Goal: Information Seeking & Learning: Learn about a topic

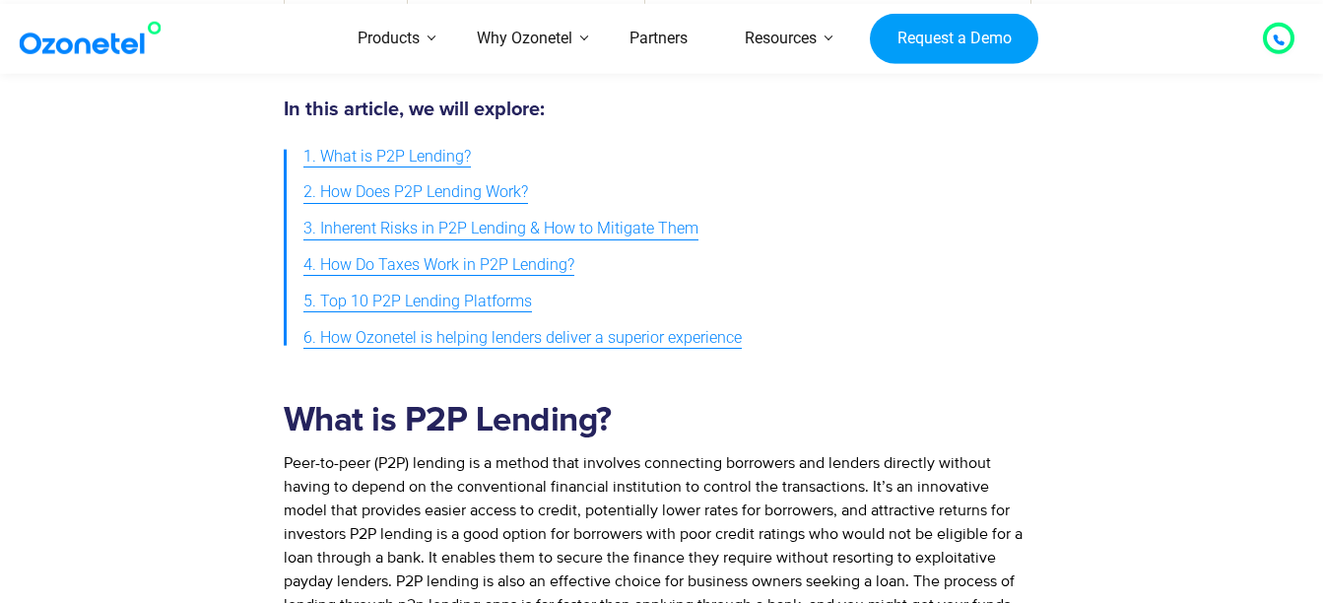
scroll to position [2068, 0]
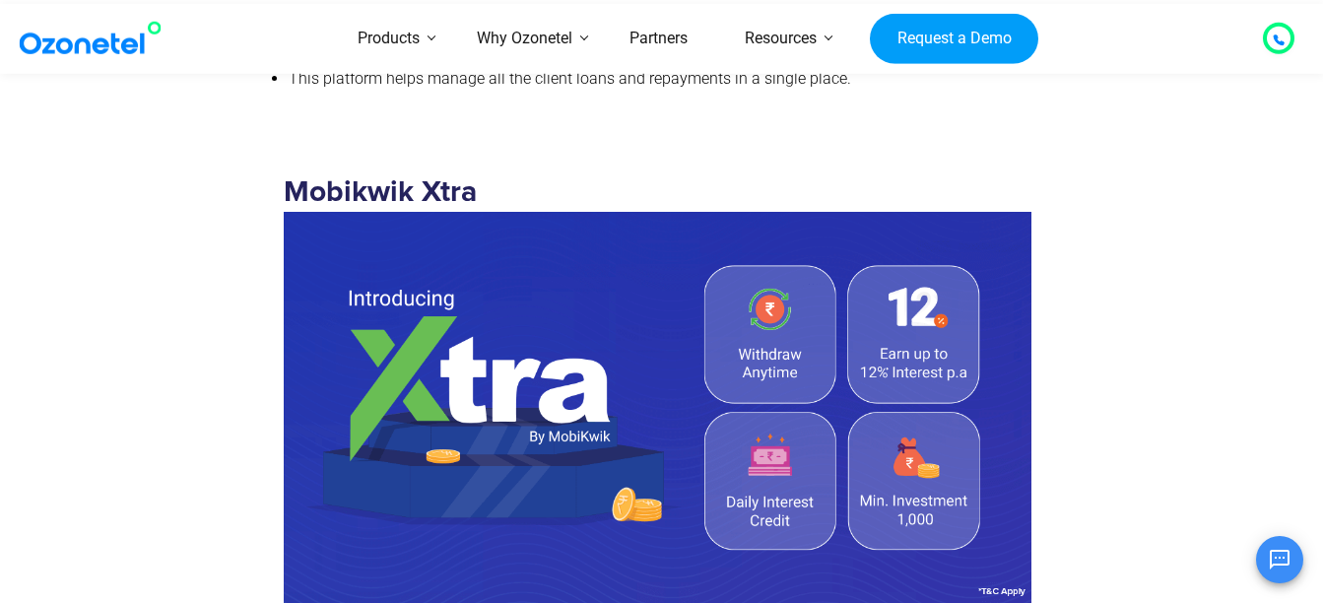
scroll to position [5122, 0]
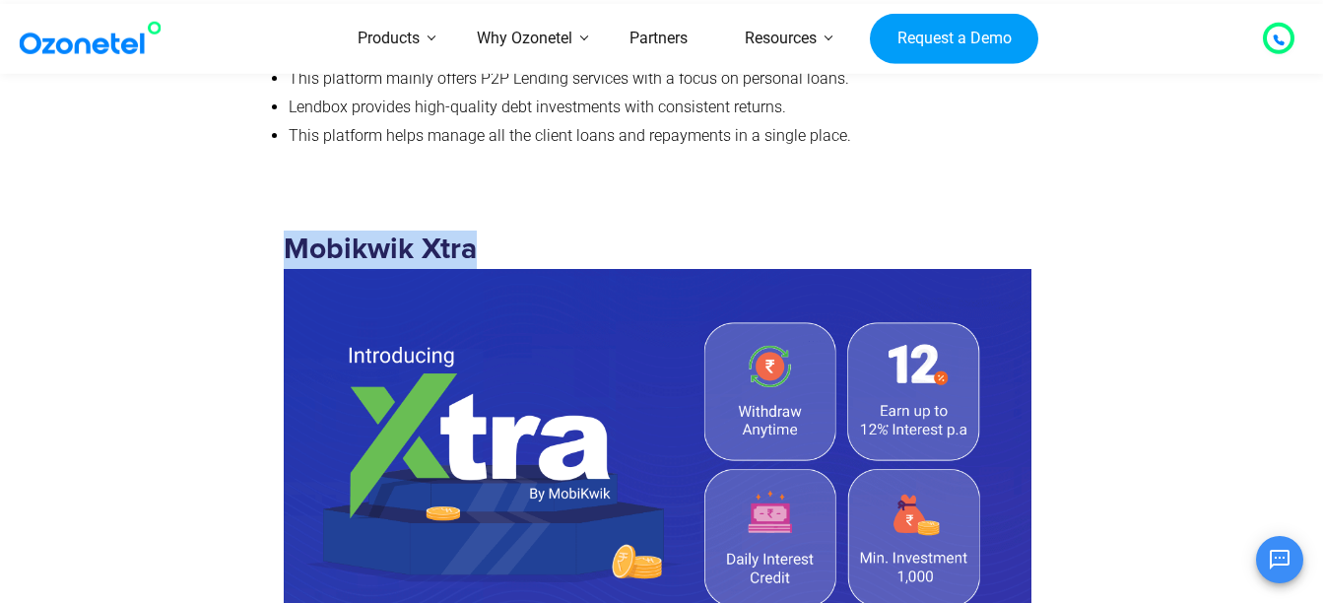
drag, startPoint x: 478, startPoint y: 247, endPoint x: 275, endPoint y: 245, distance: 202.9
click at [275, 245] on div "Mobikwik Xtra Mobikwik Xtra is another popular peer-to-peer lending platform th…" at bounding box center [657, 589] width 767 height 787
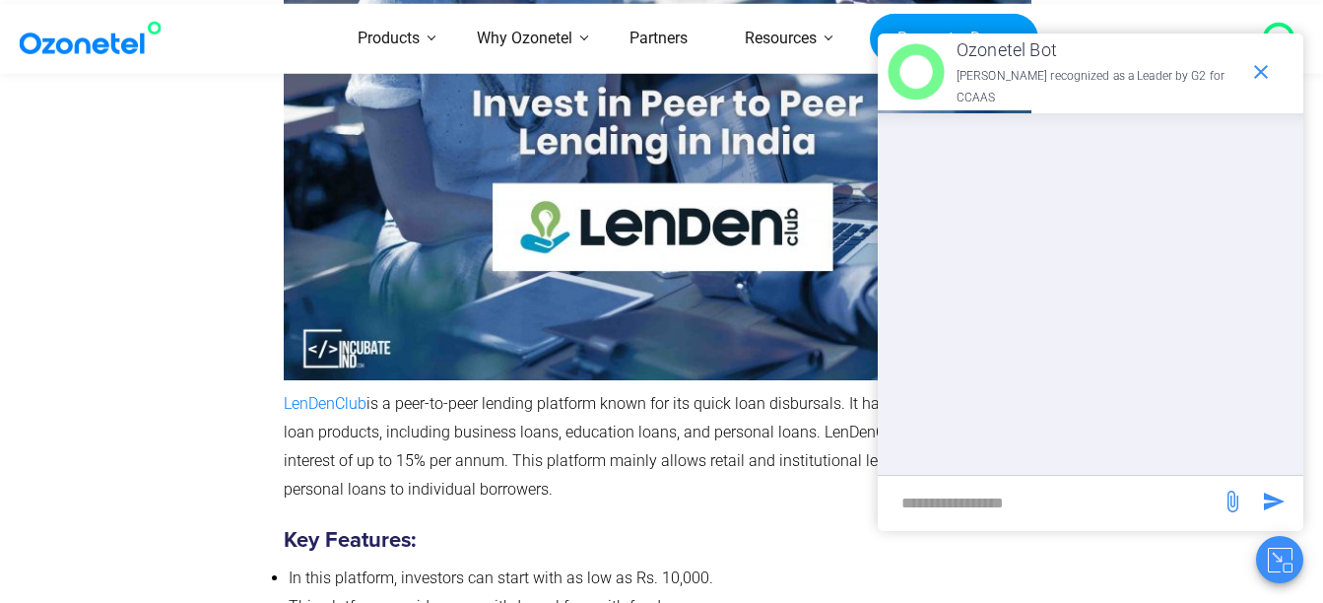
scroll to position [10342, 0]
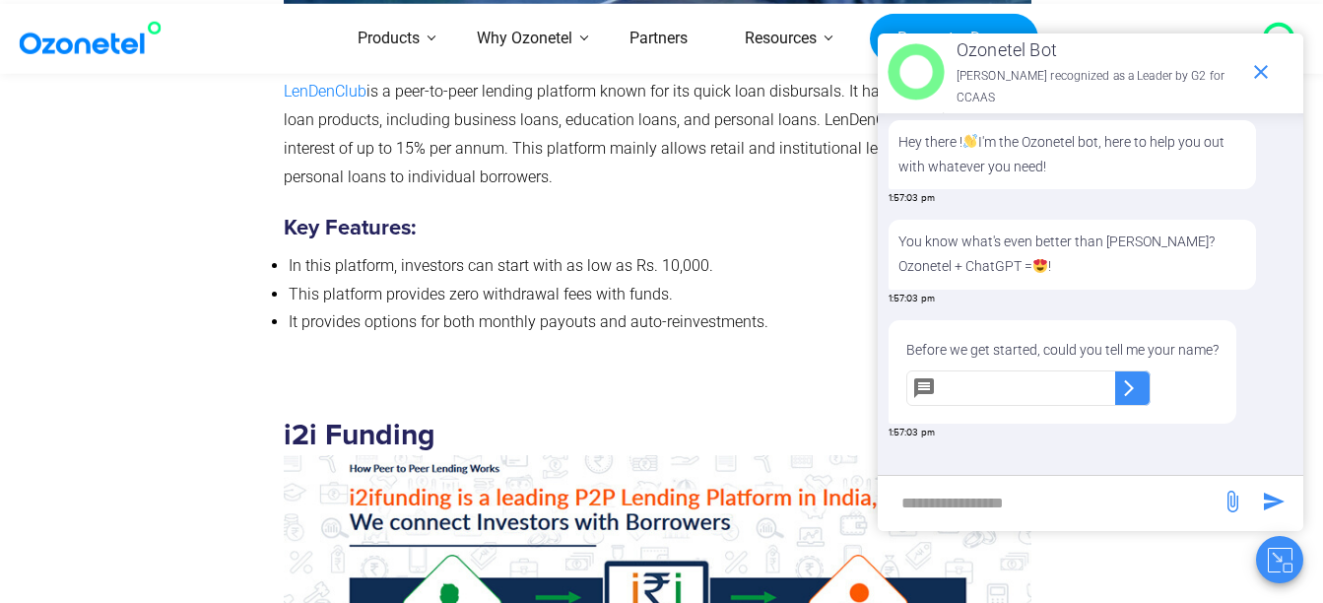
scroll to position [10538, 0]
